Goal: Navigation & Orientation: Find specific page/section

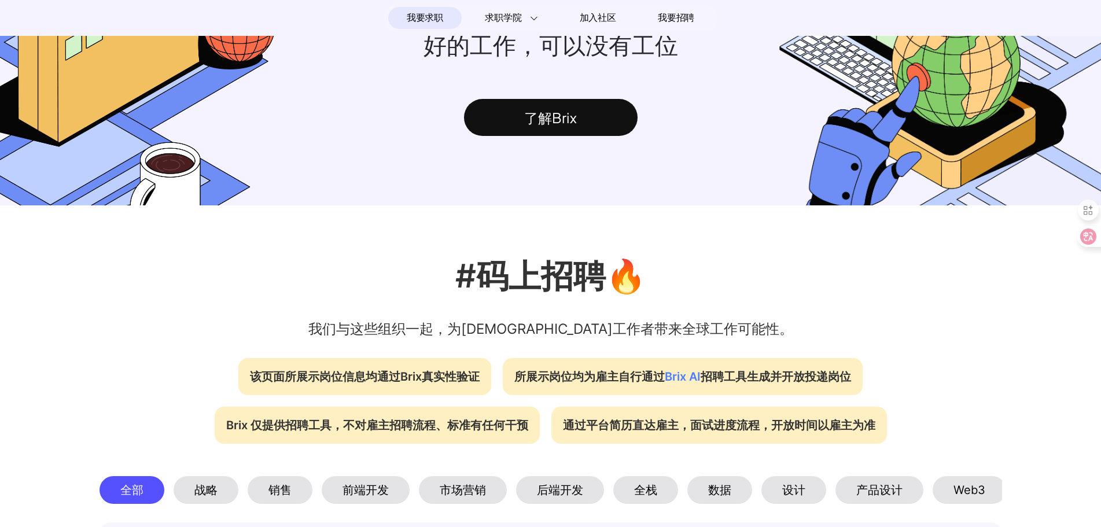
scroll to position [174, 0]
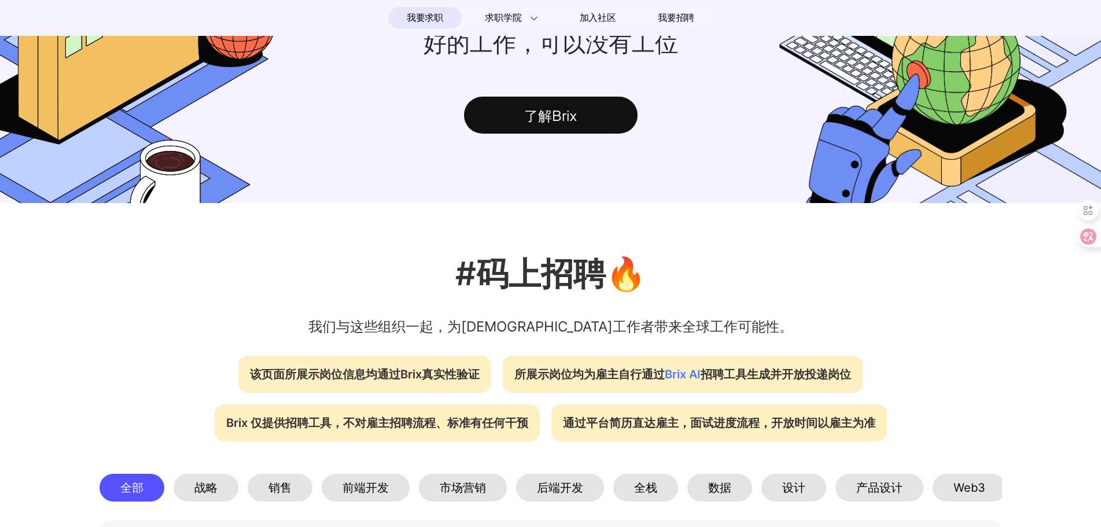
click at [589, 124] on div "了解Brix" at bounding box center [551, 115] width 174 height 37
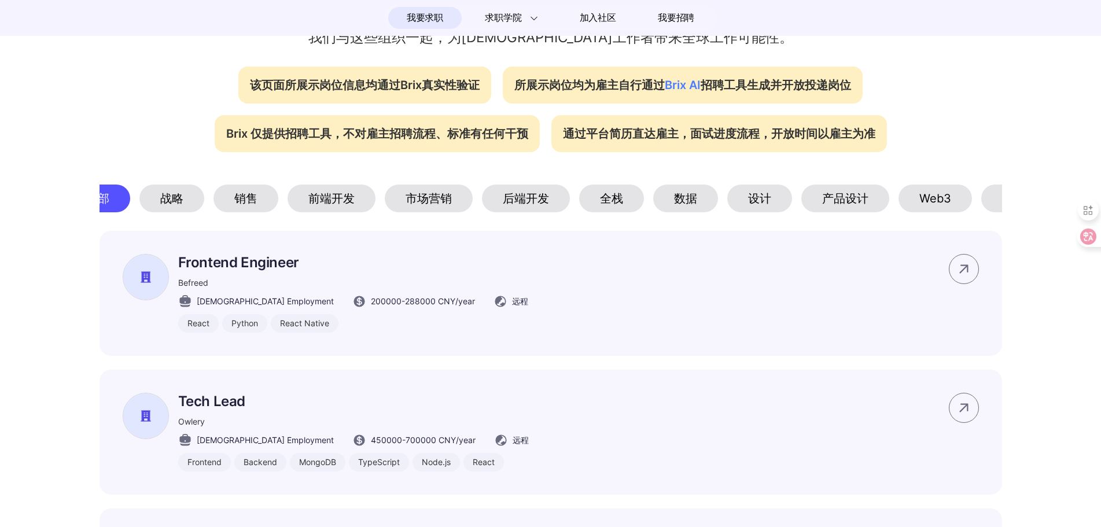
scroll to position [0, 61]
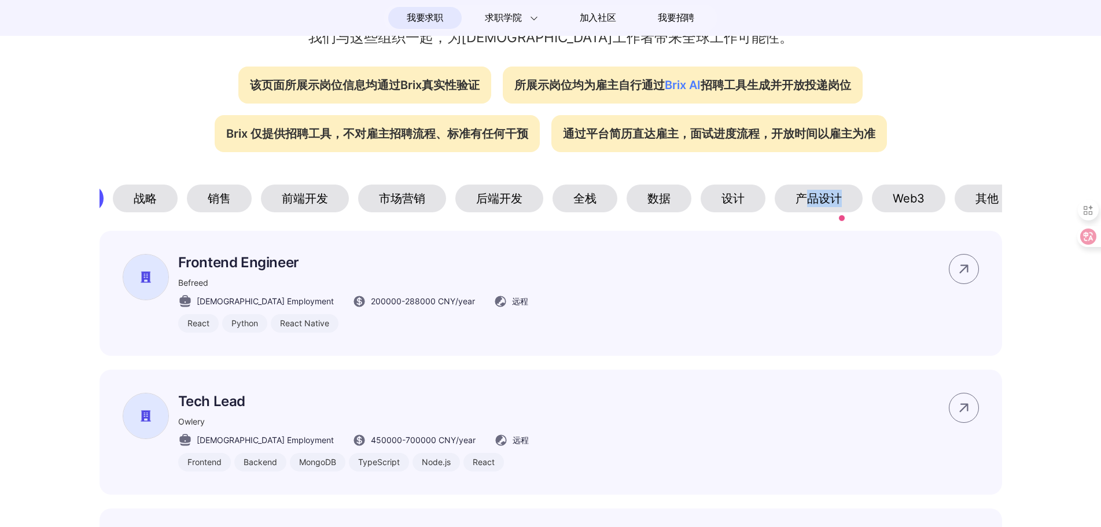
drag, startPoint x: 805, startPoint y: 218, endPoint x: 851, endPoint y: 215, distance: 46.4
click at [851, 212] on div "产品设计" at bounding box center [819, 199] width 88 height 28
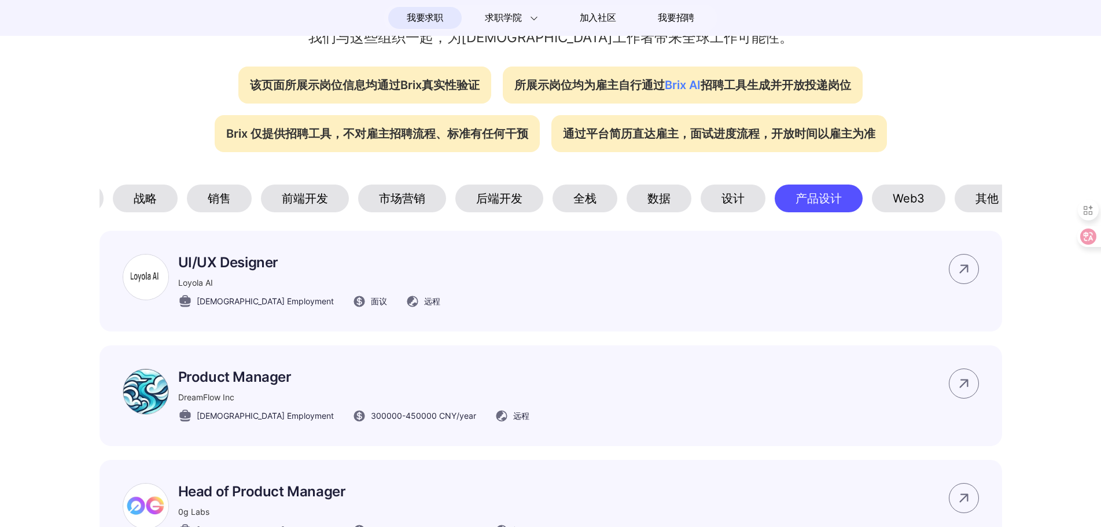
click at [907, 204] on div "Web3" at bounding box center [908, 199] width 73 height 28
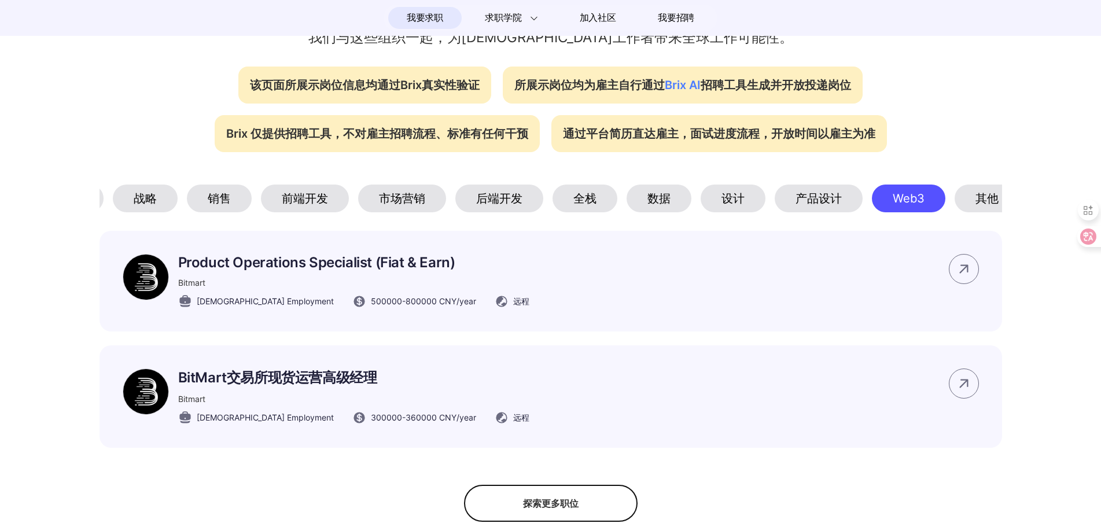
click at [984, 206] on div "其他" at bounding box center [986, 199] width 65 height 28
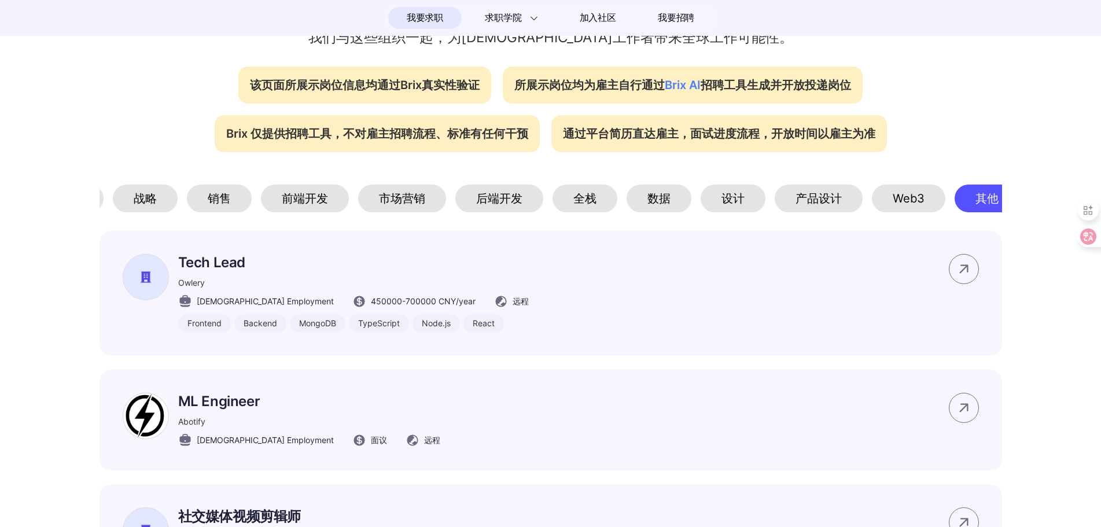
click at [734, 209] on div "设计" at bounding box center [732, 199] width 65 height 28
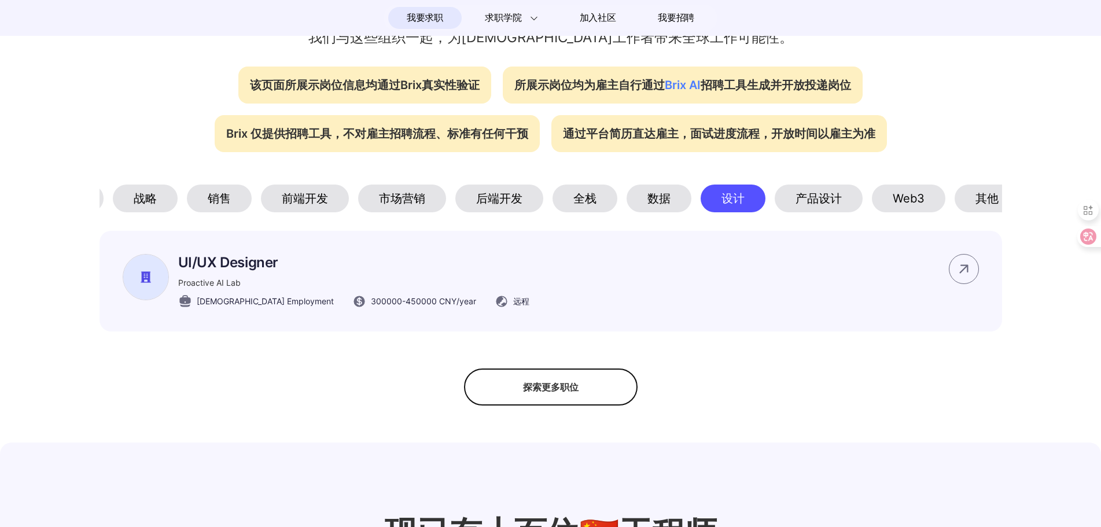
click at [641, 206] on div "数据" at bounding box center [658, 199] width 65 height 28
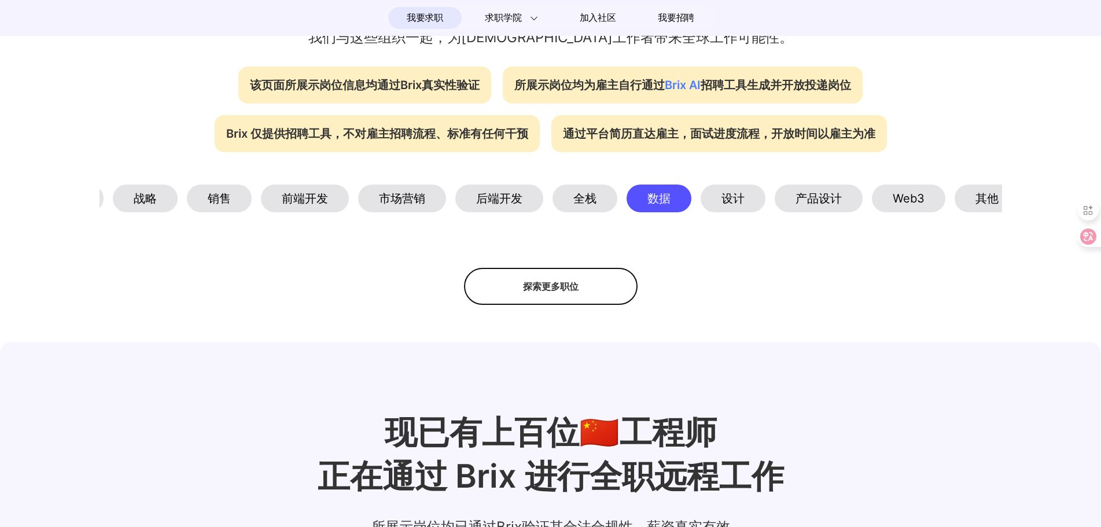
click at [570, 205] on div "全栈" at bounding box center [584, 199] width 65 height 28
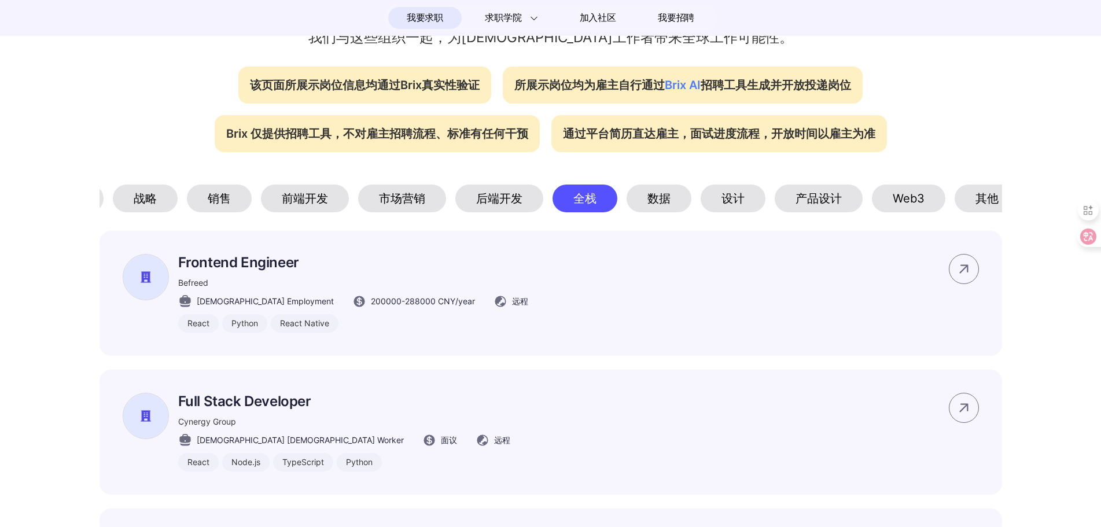
click at [457, 211] on div "后端开发" at bounding box center [499, 199] width 88 height 28
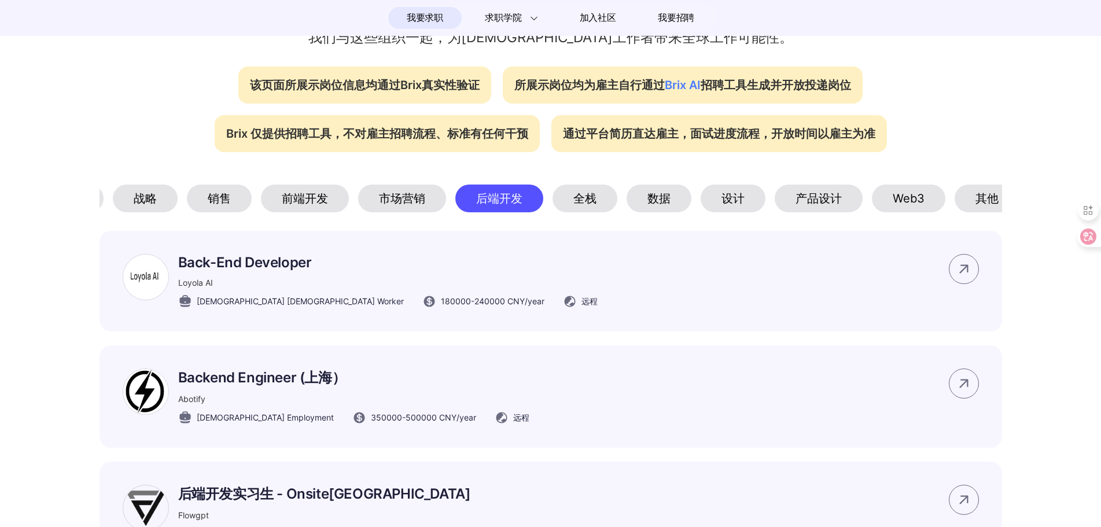
click at [367, 206] on div "市场营销" at bounding box center [402, 199] width 88 height 28
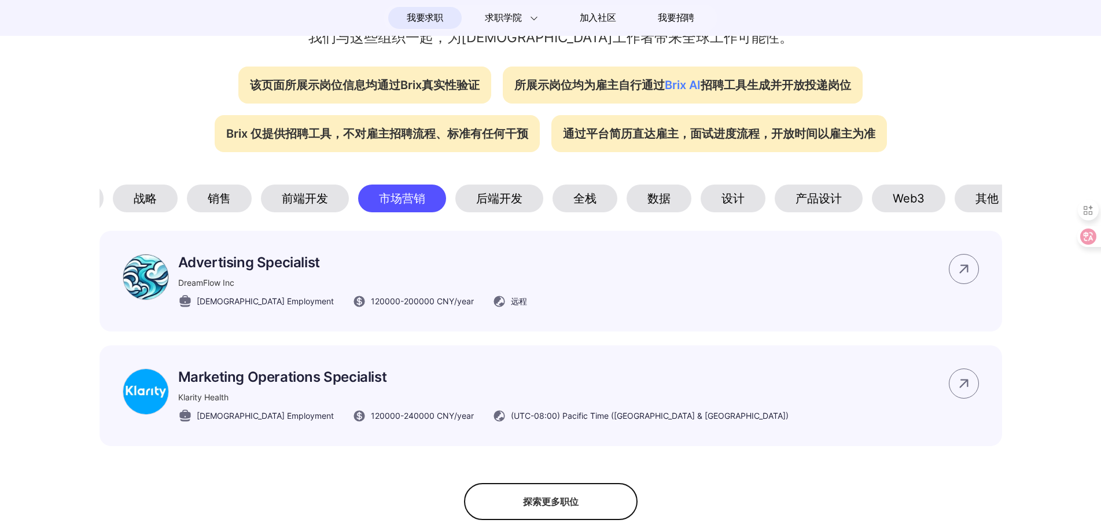
click at [515, 203] on div "后端开发" at bounding box center [499, 199] width 88 height 28
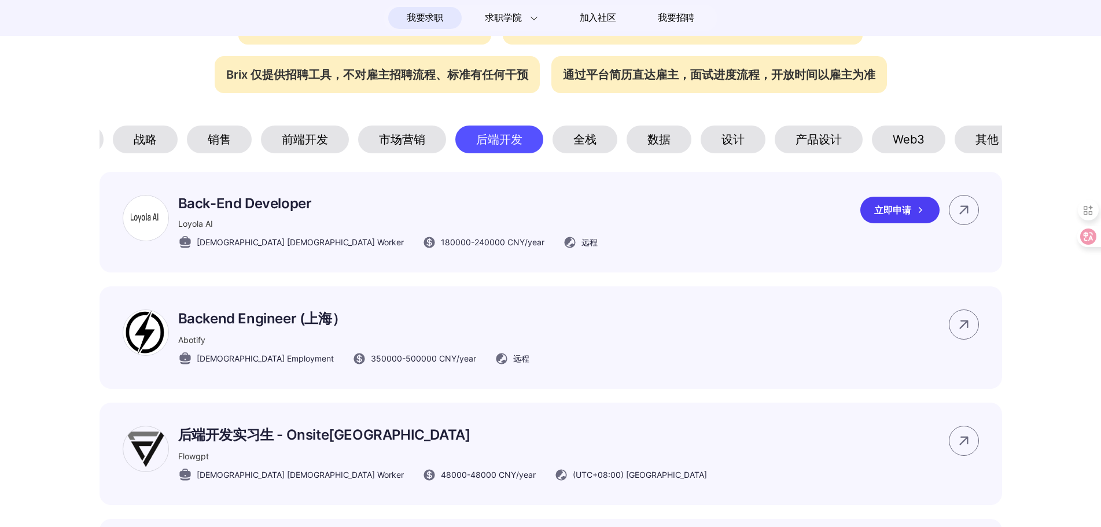
scroll to position [521, 0]
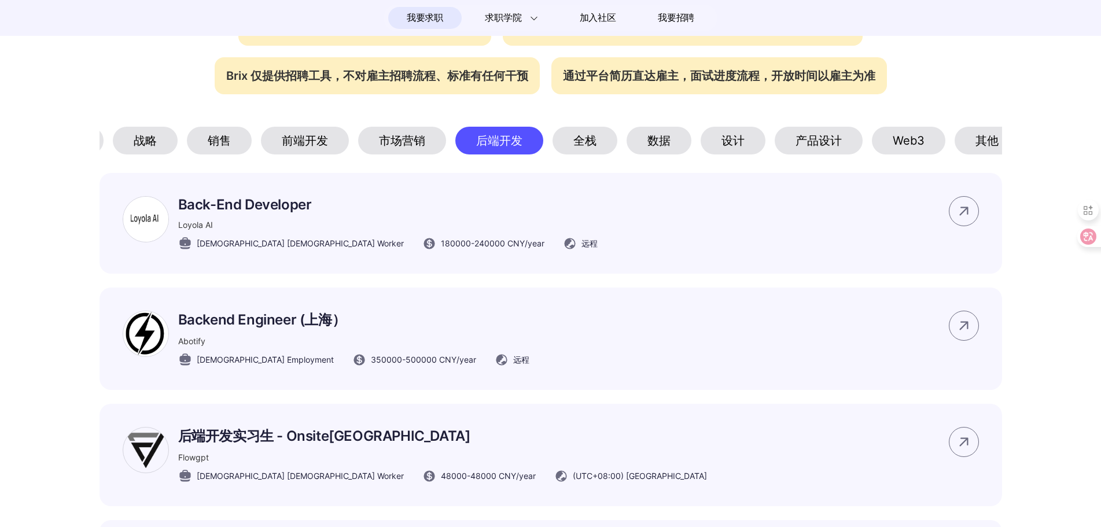
click at [233, 148] on div "销售" at bounding box center [219, 141] width 65 height 28
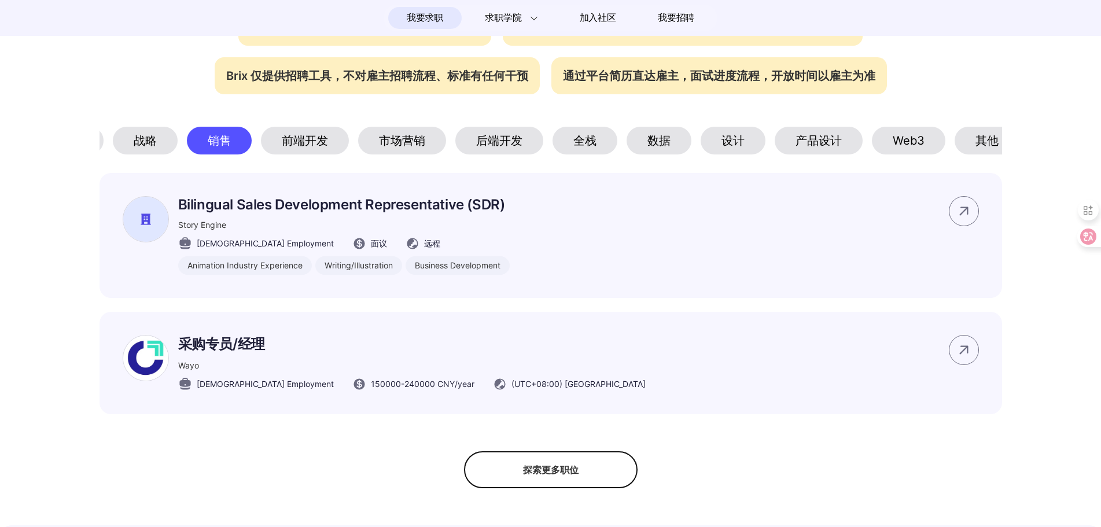
click at [142, 143] on div "战略" at bounding box center [145, 141] width 65 height 28
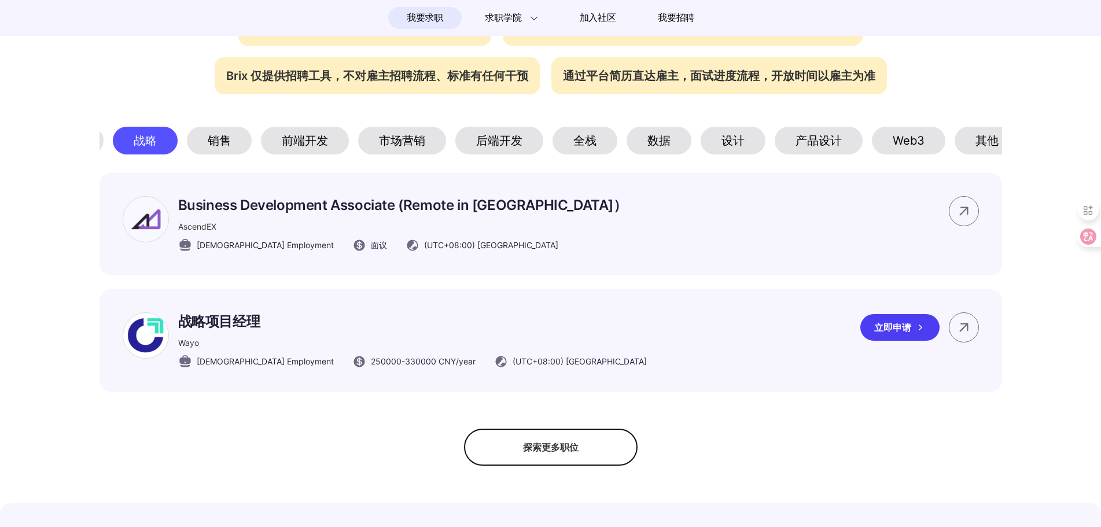
click at [244, 331] on p "战略项目经理" at bounding box center [412, 321] width 469 height 19
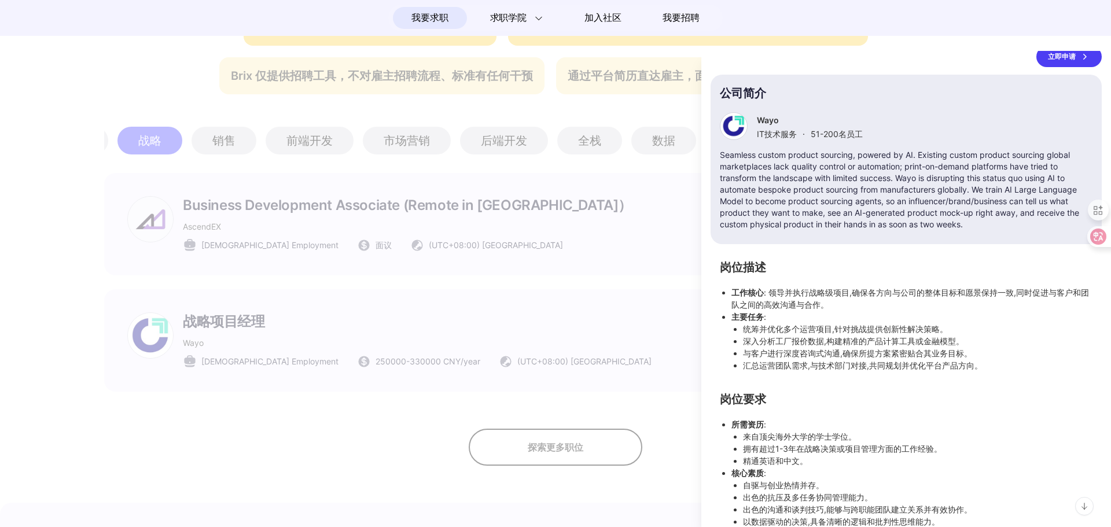
scroll to position [94, 0]
